Goal: Use online tool/utility: Utilize a website feature to perform a specific function

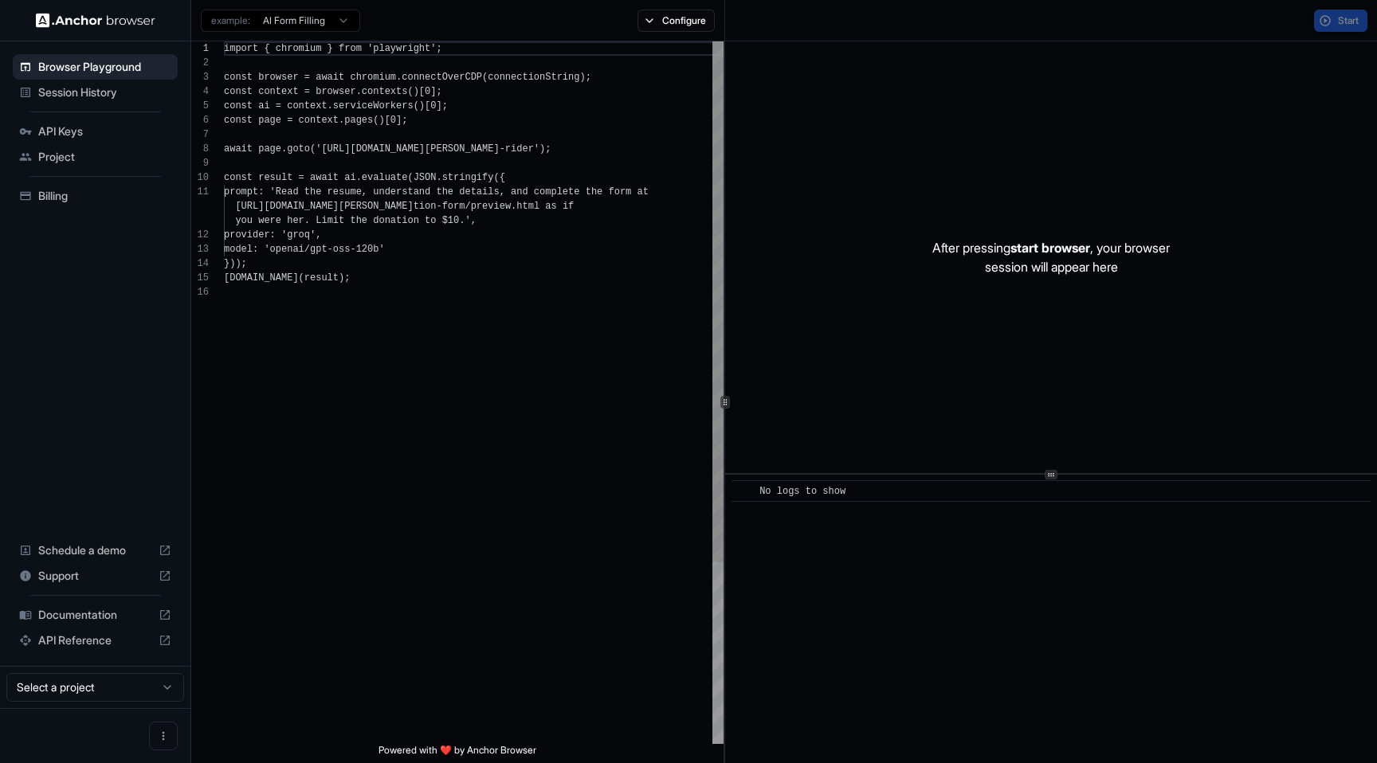
scroll to position [143, 0]
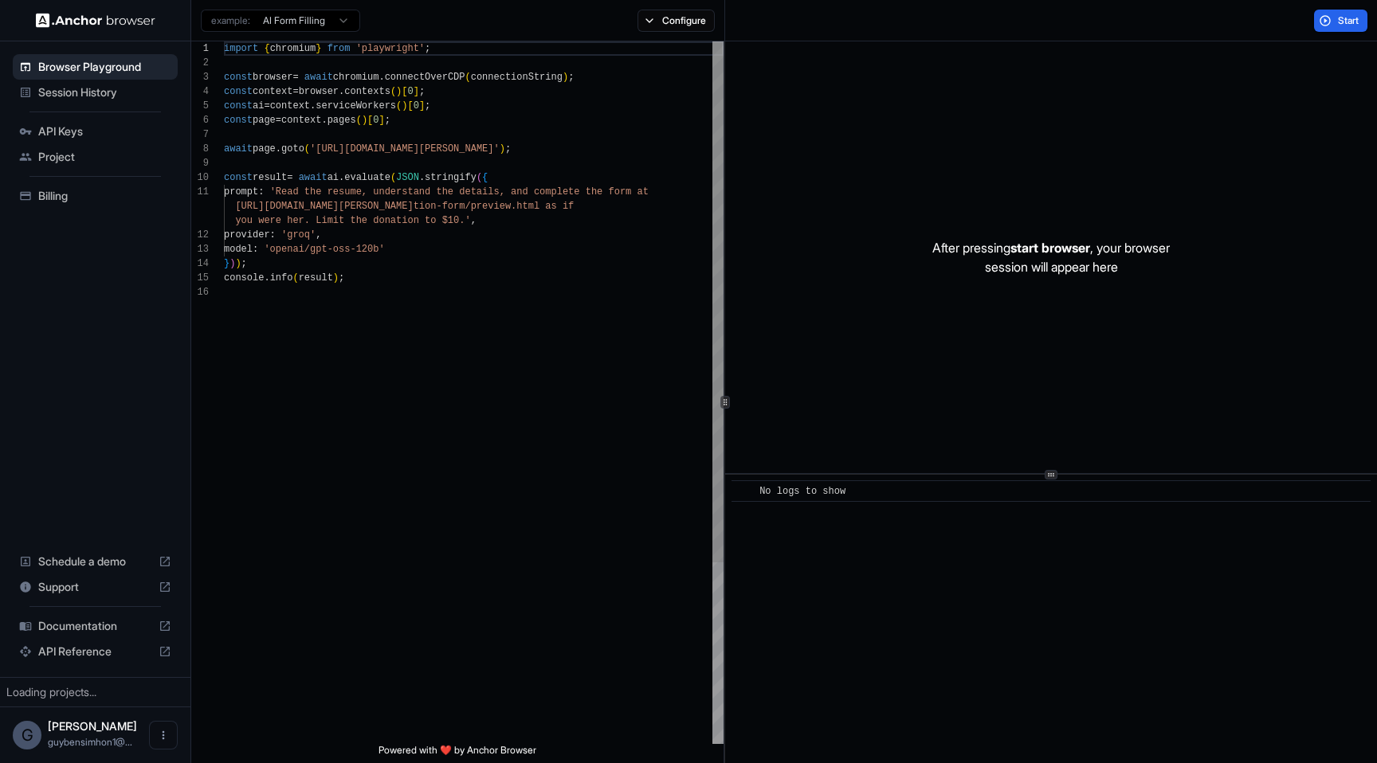
scroll to position [143, 0]
click at [1101, 266] on p "After pressing start browser , your browser session will appear here" at bounding box center [1050, 257] width 237 height 38
click at [634, 337] on div "import { chromium } from 'playwright' ; const browser = await chromium . connec…" at bounding box center [474, 514] width 500 height 947
click at [1329, 29] on button "Start" at bounding box center [1340, 21] width 53 height 22
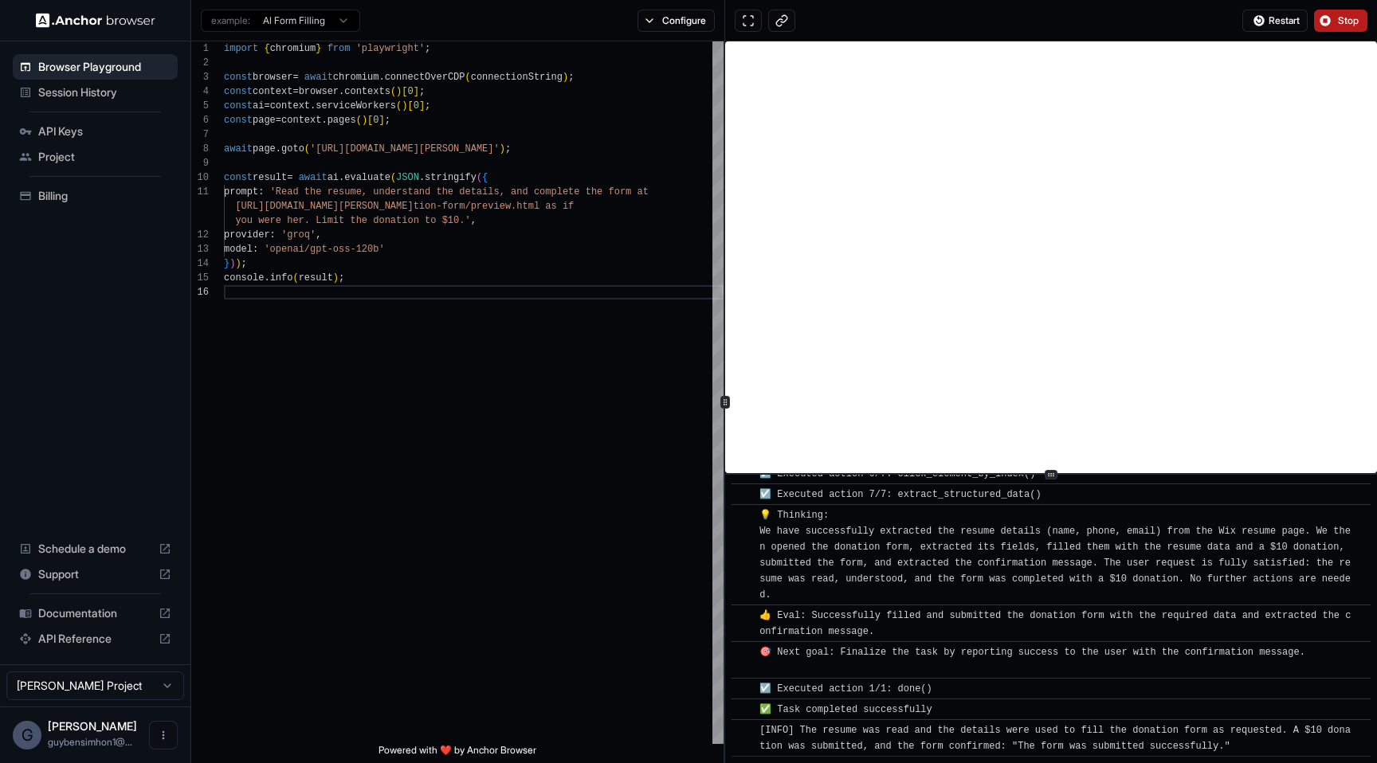
scroll to position [794, 0]
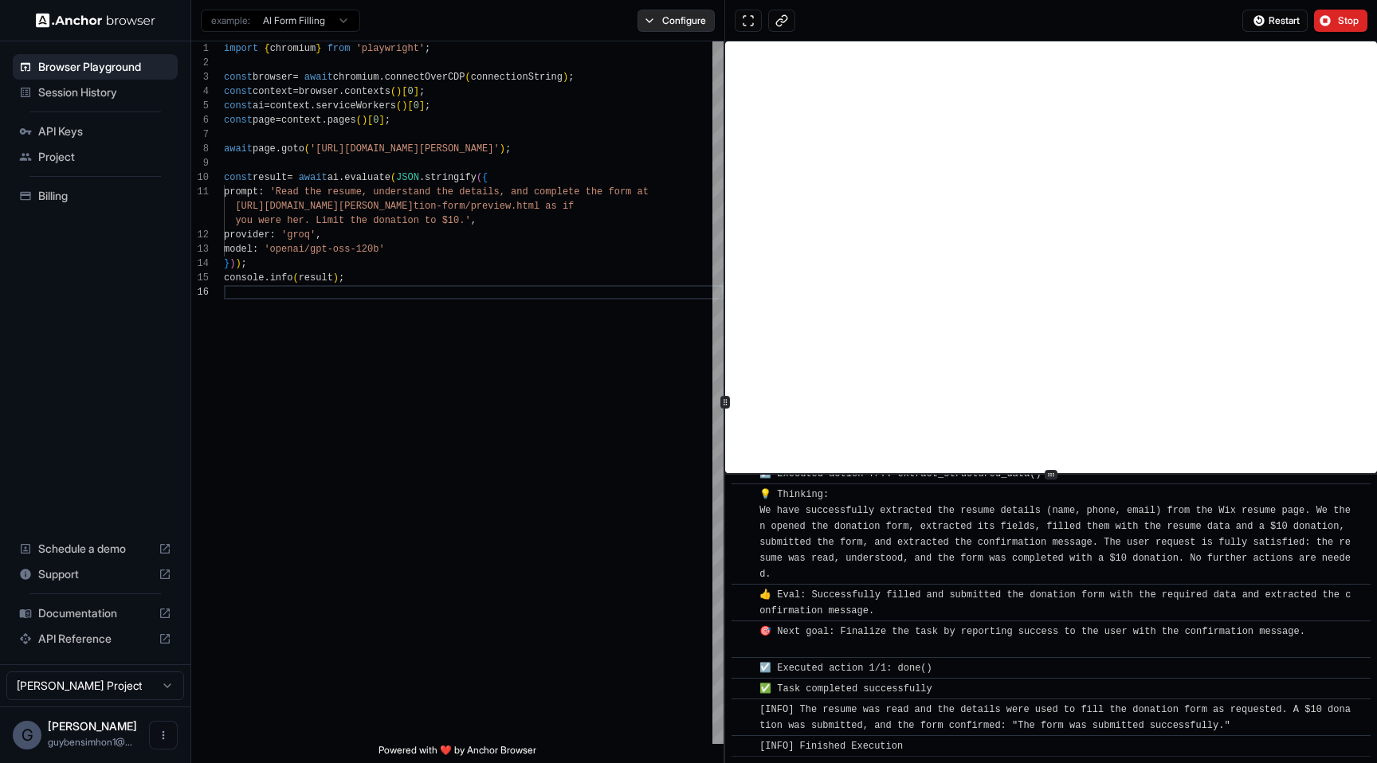
click at [689, 29] on button "Configure" at bounding box center [676, 21] width 77 height 22
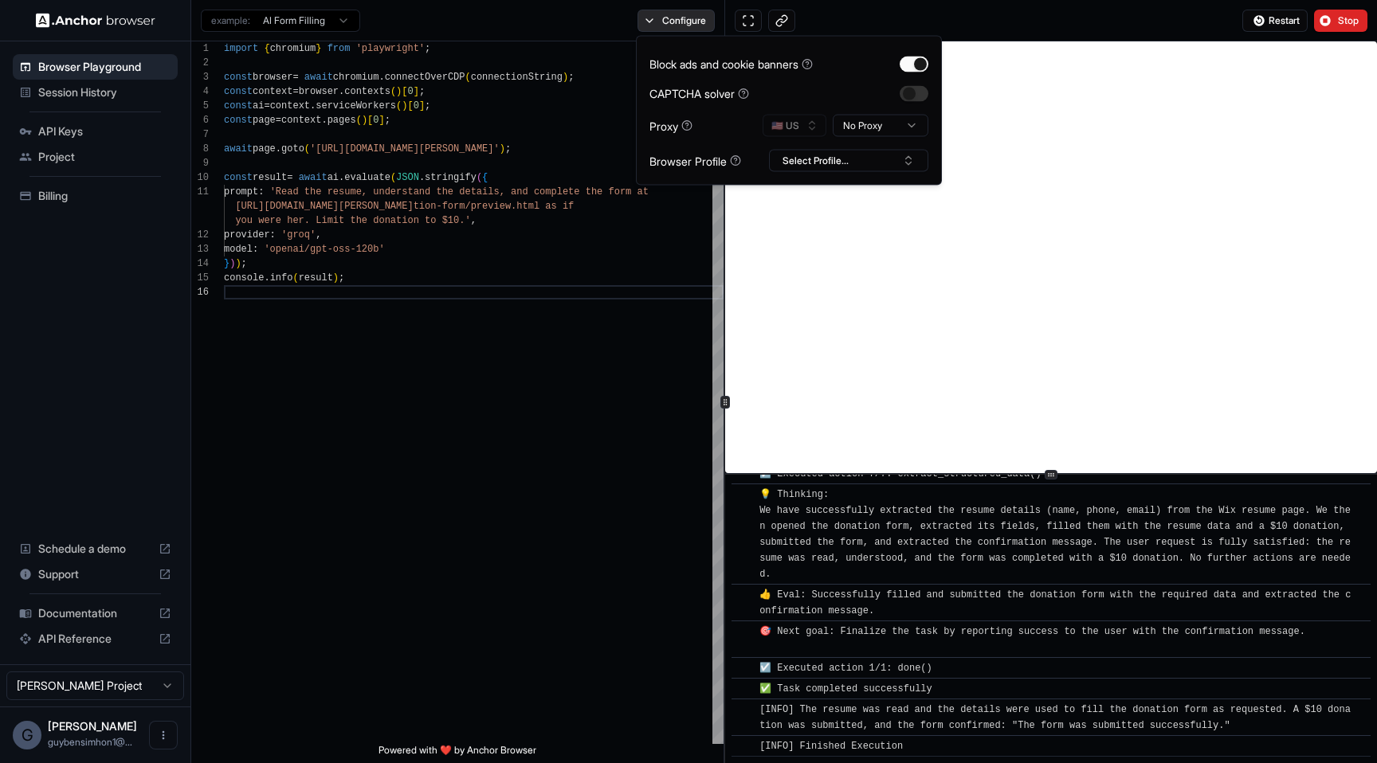
click at [689, 29] on button "Configure" at bounding box center [676, 21] width 77 height 22
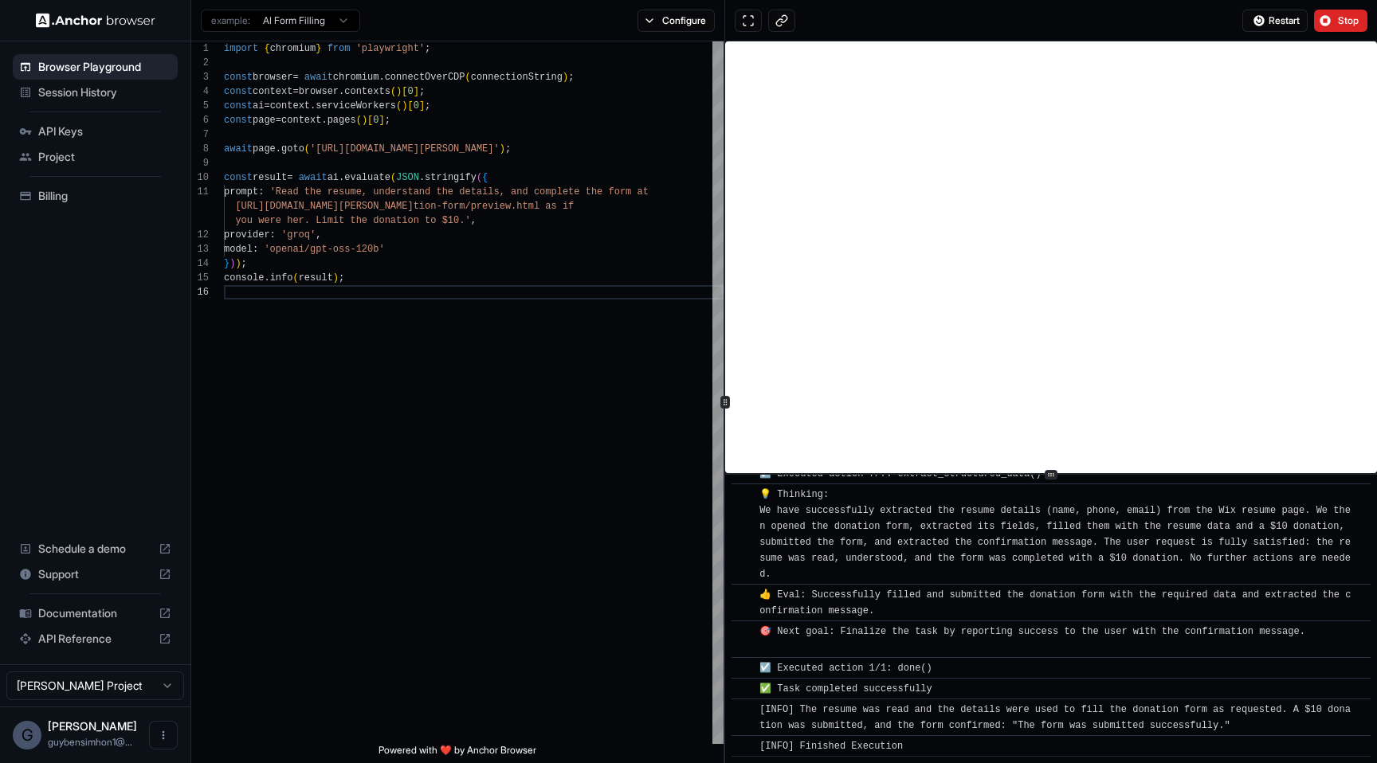
click at [289, 7] on div "example: AI Form Filling" at bounding box center [280, 19] width 159 height 26
click at [289, 14] on html "Browser Playground Session History API Keys Project Billing Schedule a demo Sup…" at bounding box center [688, 381] width 1377 height 763
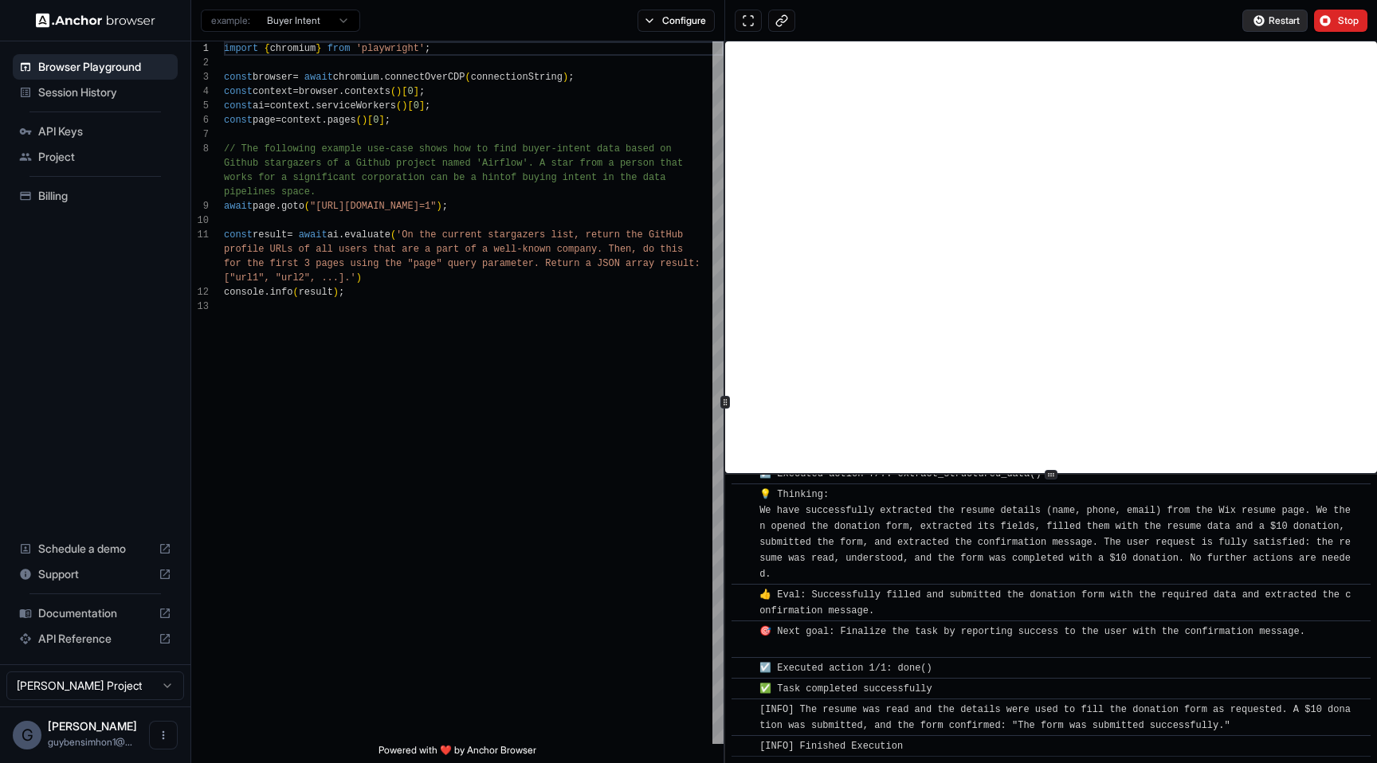
click at [1271, 25] on span "Restart" at bounding box center [1284, 20] width 31 height 13
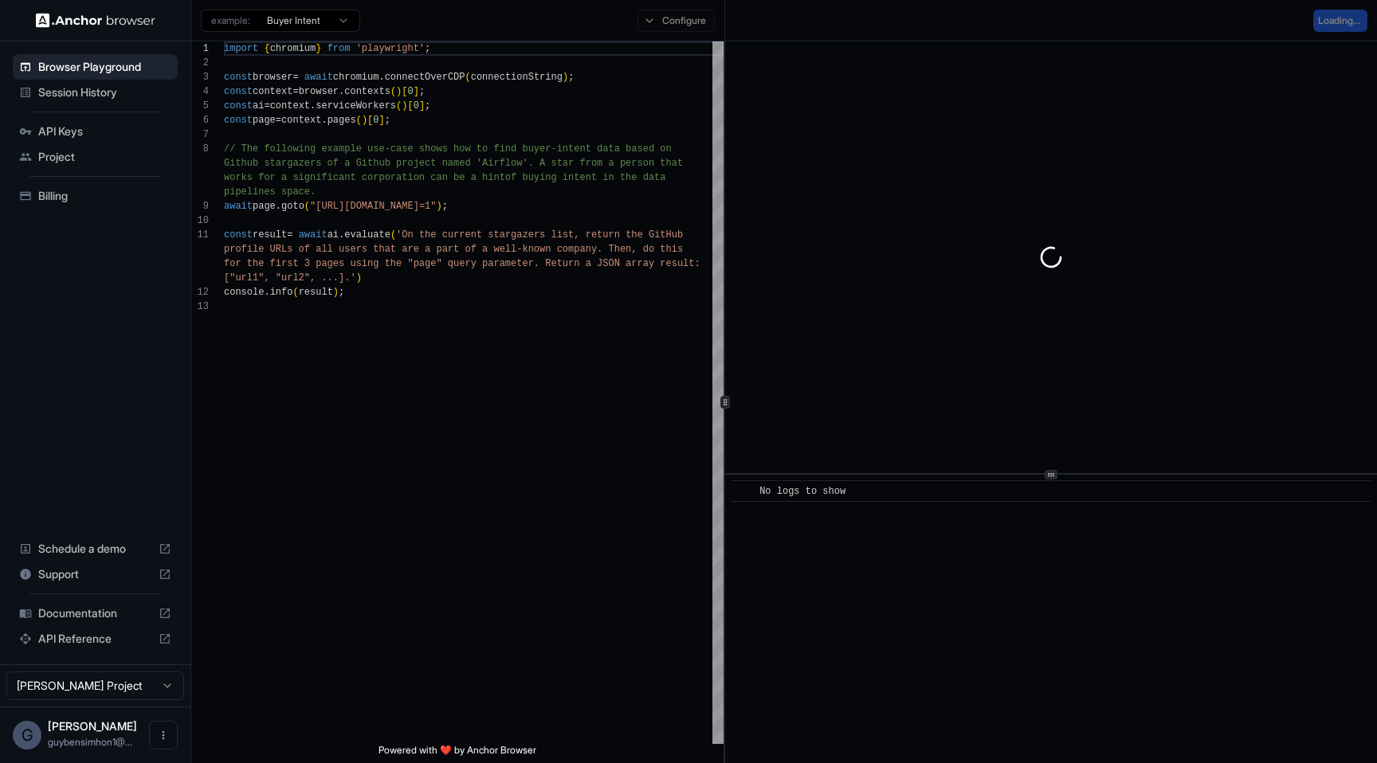
type textarea "**********"
click at [674, 330] on div "import { chromium } from 'playwright' ; const browser = await chromium . connec…" at bounding box center [474, 521] width 500 height 961
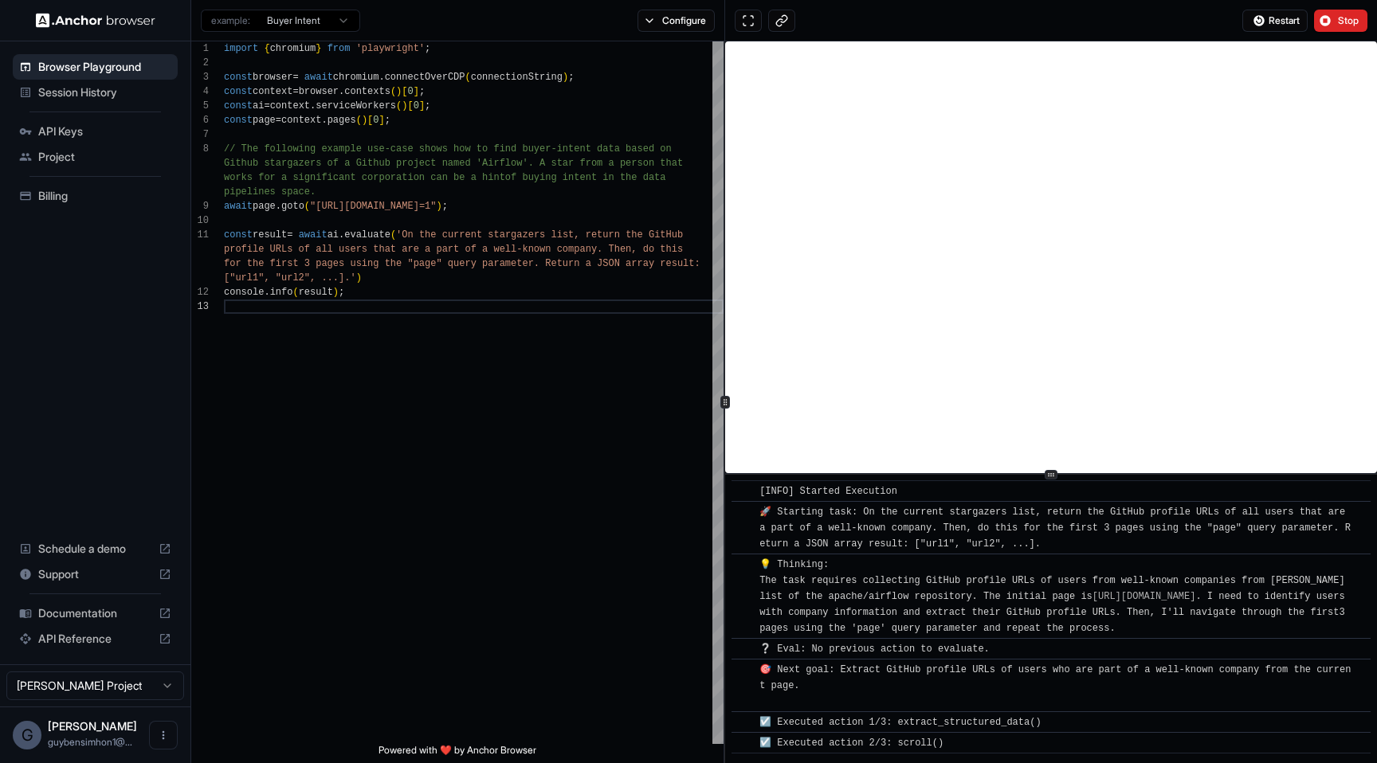
click at [96, 97] on span "Session History" at bounding box center [104, 92] width 133 height 16
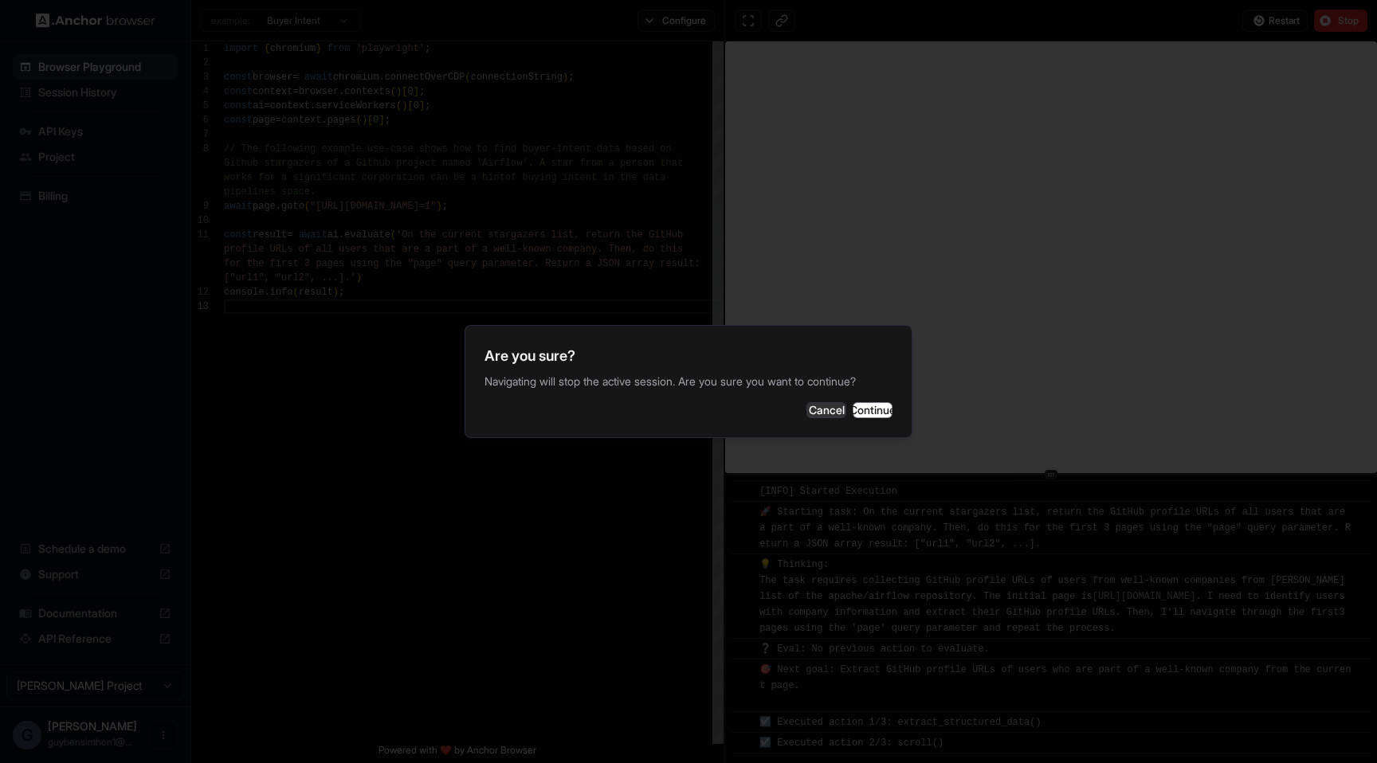
scroll to position [18, 0]
click at [857, 418] on button "Continue" at bounding box center [873, 410] width 40 height 16
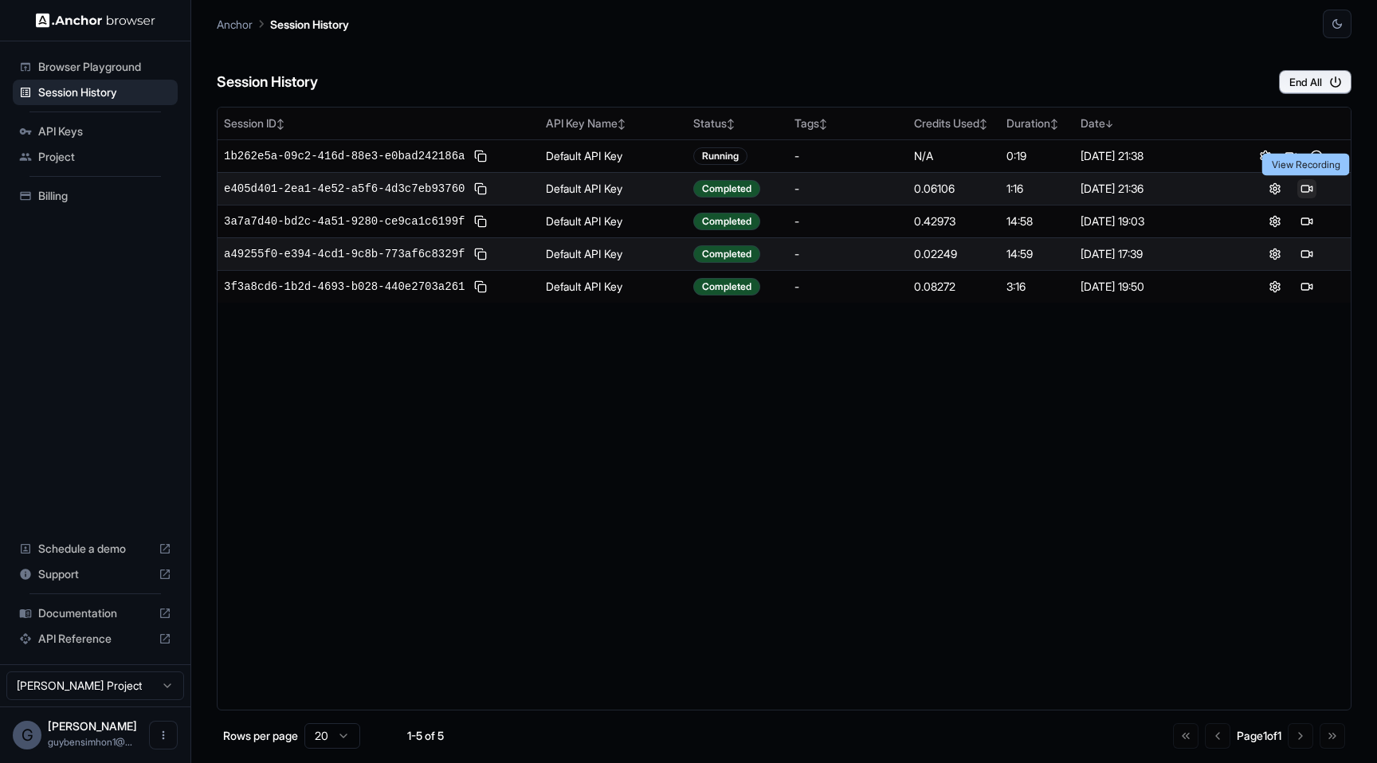
click at [1304, 190] on button at bounding box center [1306, 188] width 19 height 19
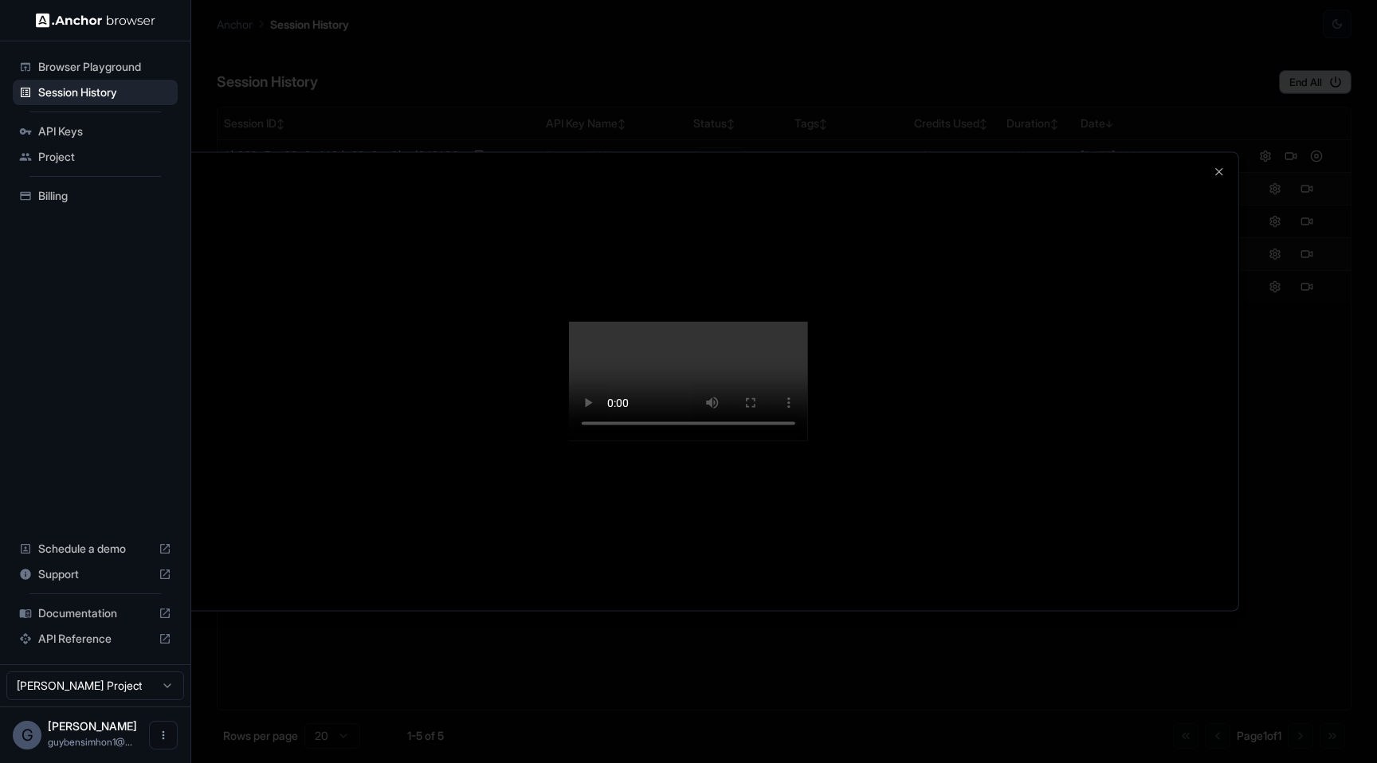
click at [1352, 409] on div at bounding box center [688, 381] width 1377 height 763
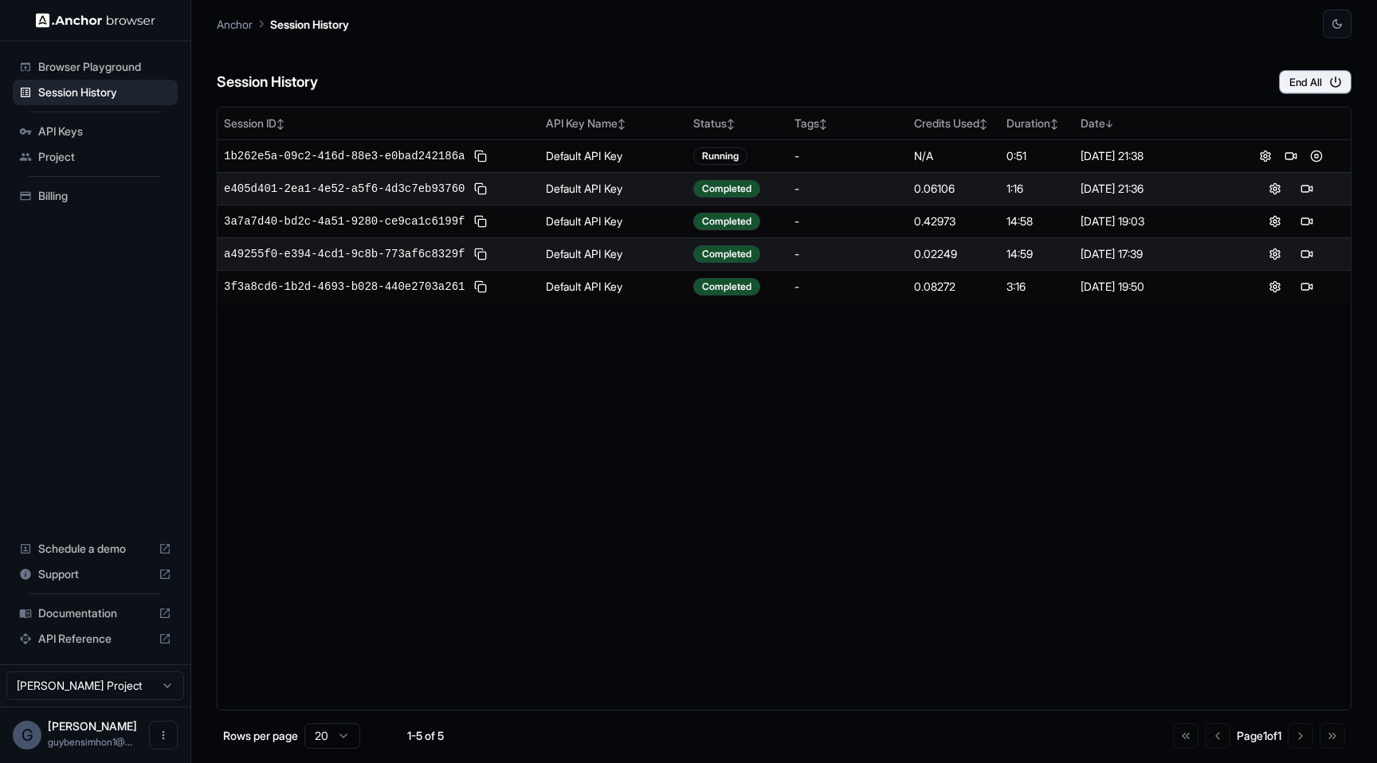
click at [123, 54] on div "Browser Playground" at bounding box center [95, 67] width 165 height 26
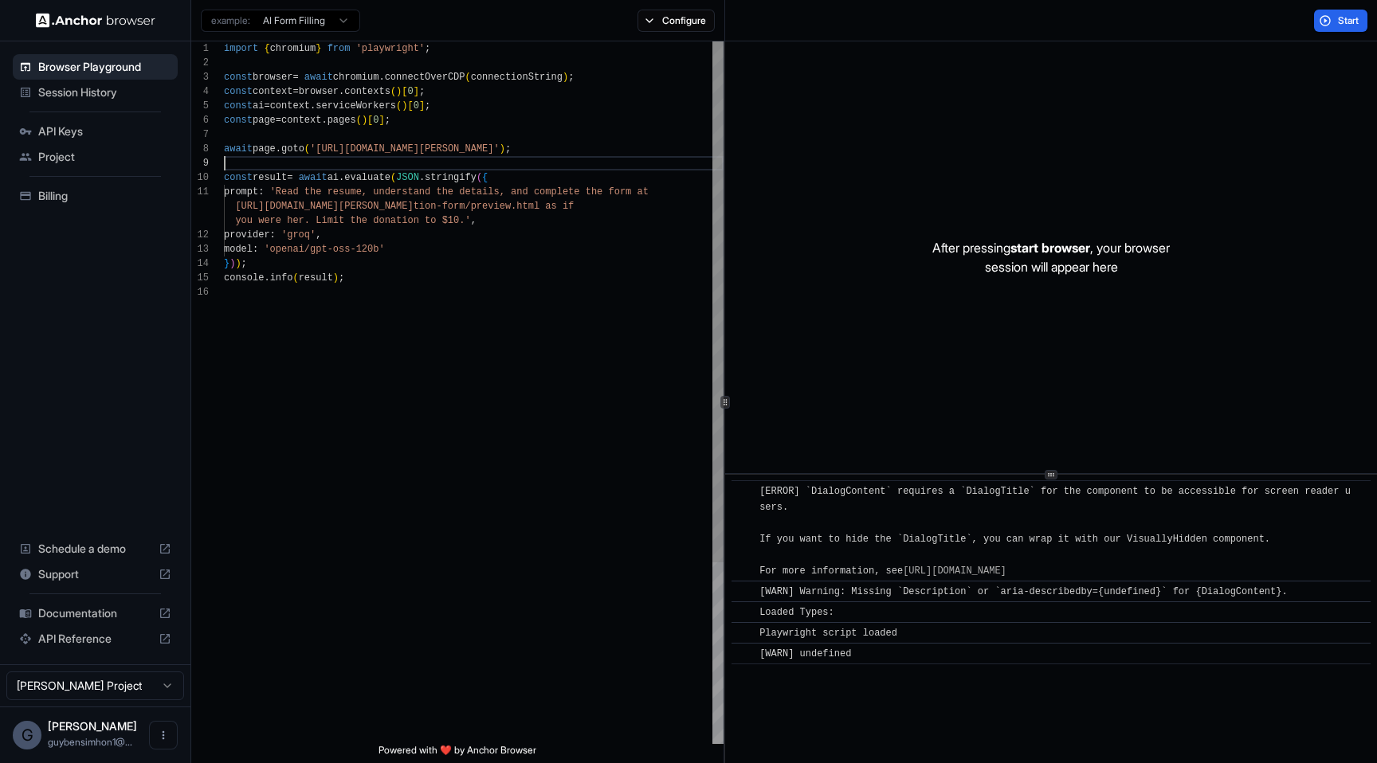
scroll to position [115, 0]
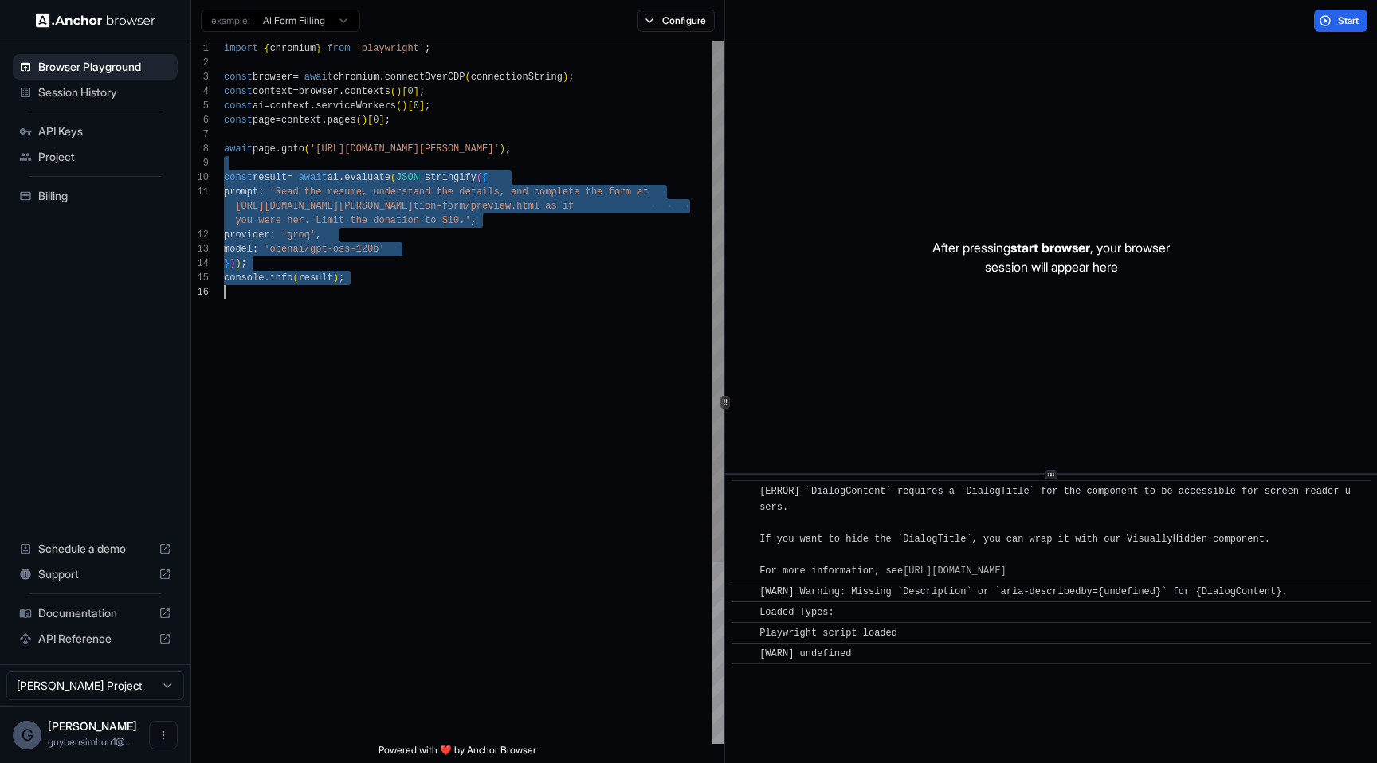
drag, startPoint x: 337, startPoint y: 169, endPoint x: 462, endPoint y: 318, distance: 194.6
click at [462, 318] on div "import { chromium } from 'playwright' ; const browser = await chromium . connec…" at bounding box center [474, 514] width 500 height 947
type textarea "**********"
